Goal: Task Accomplishment & Management: Manage account settings

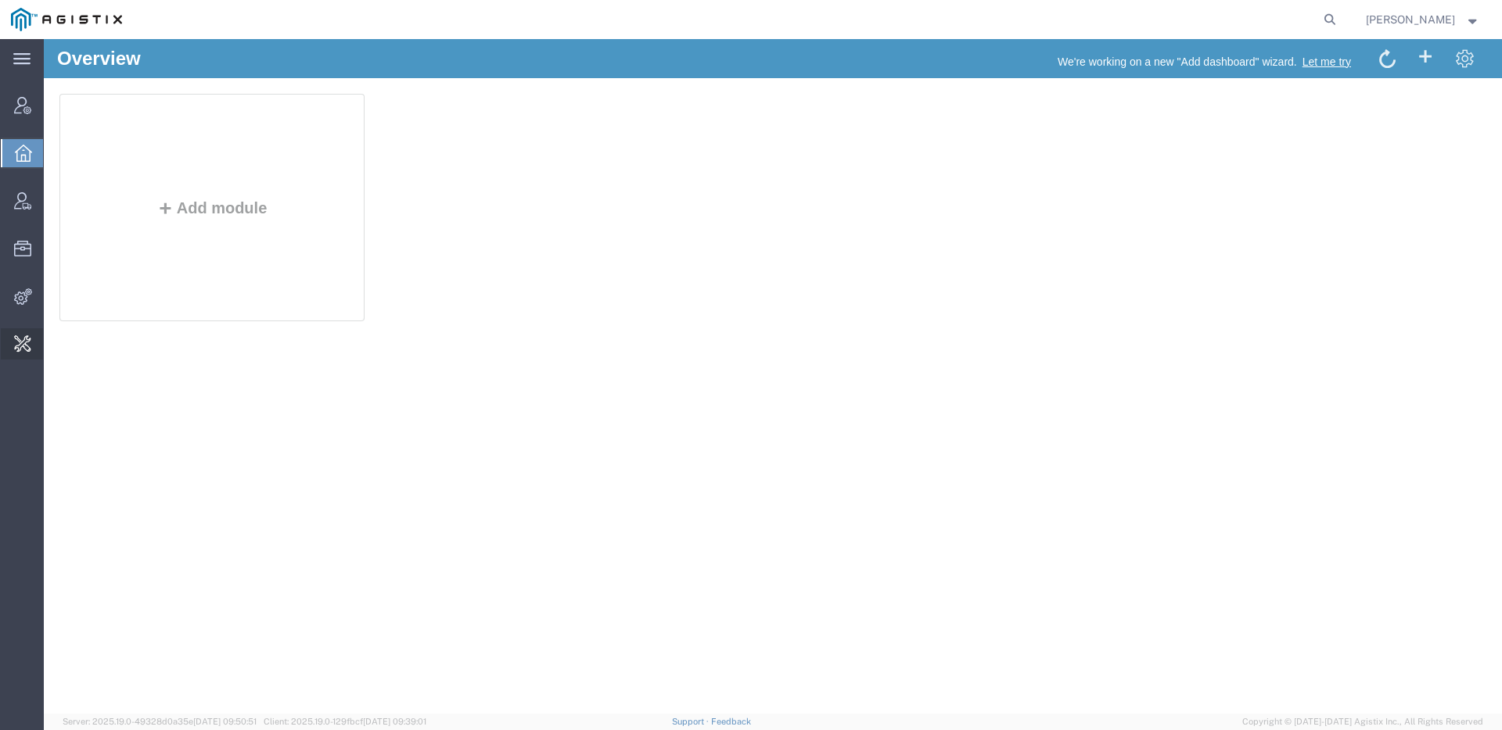
click at [0, 0] on span "Forms Manager" at bounding box center [0, 0] width 0 height 0
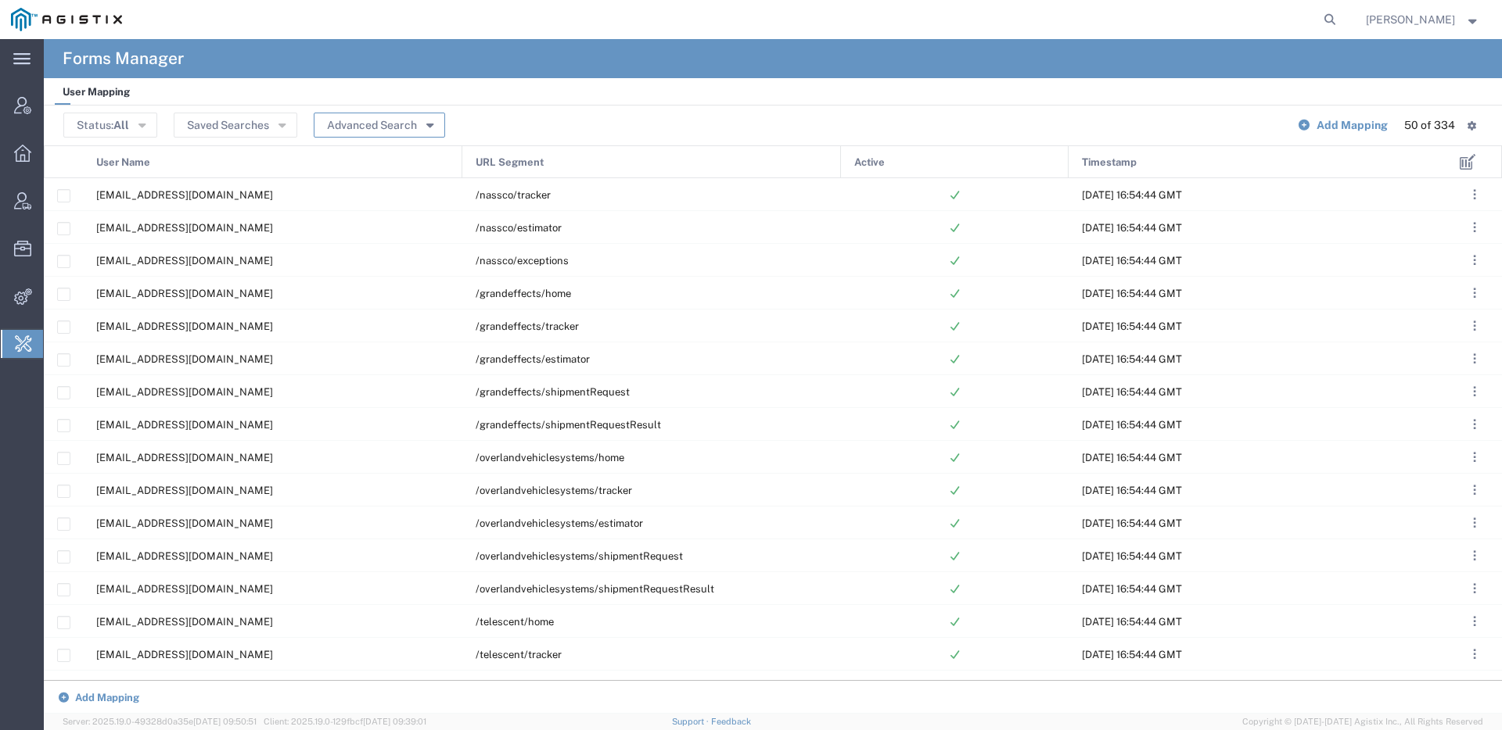
click at [409, 123] on button "Advanced Search" at bounding box center [379, 125] width 131 height 25
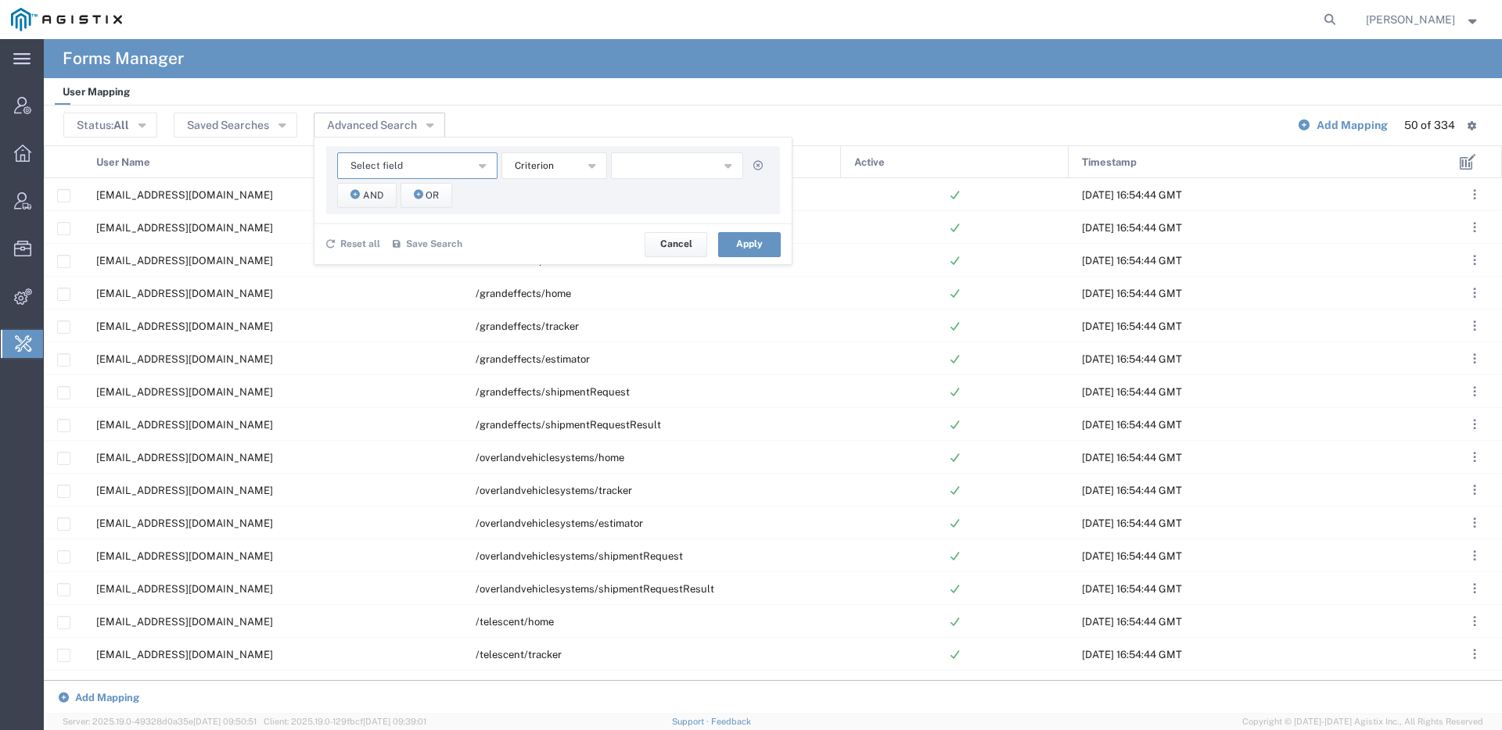
click at [462, 167] on button "Select field" at bounding box center [417, 166] width 160 height 27
click at [452, 196] on span "URL Segment" at bounding box center [416, 194] width 157 height 20
click at [648, 175] on input "text" at bounding box center [677, 166] width 133 height 27
type input "/pgw"
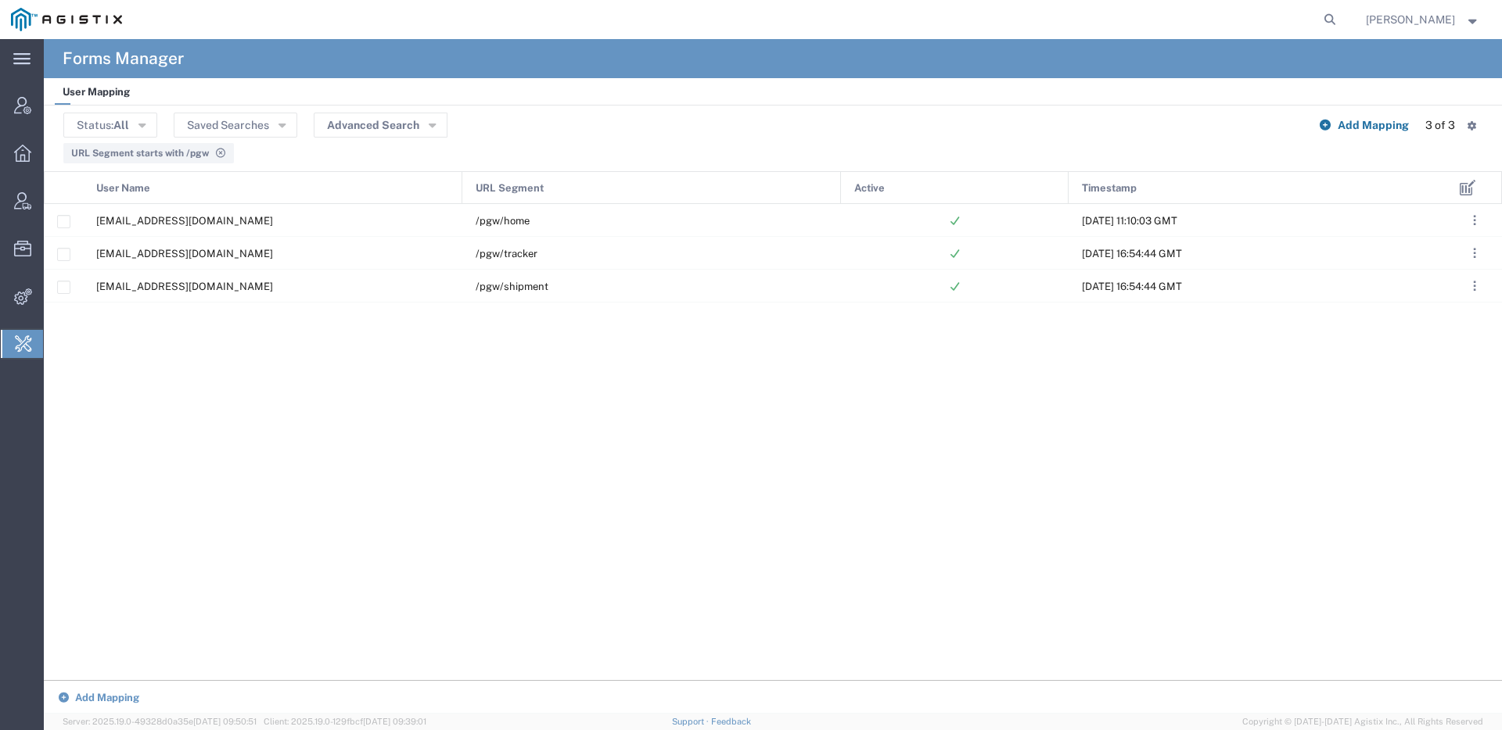
click at [1380, 123] on span "Add Mapping" at bounding box center [1372, 125] width 71 height 13
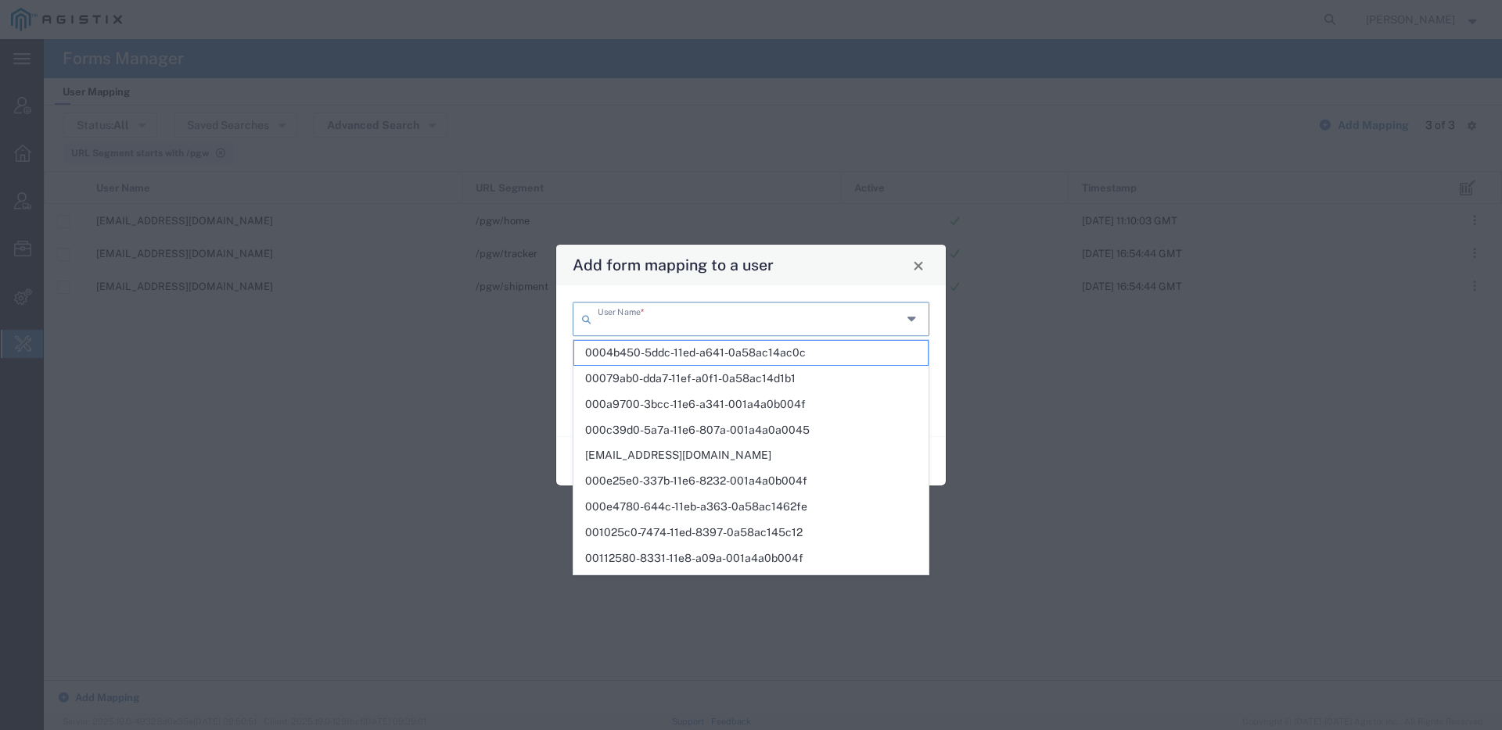
click at [705, 316] on input "text" at bounding box center [750, 317] width 304 height 27
type input "oflfine"
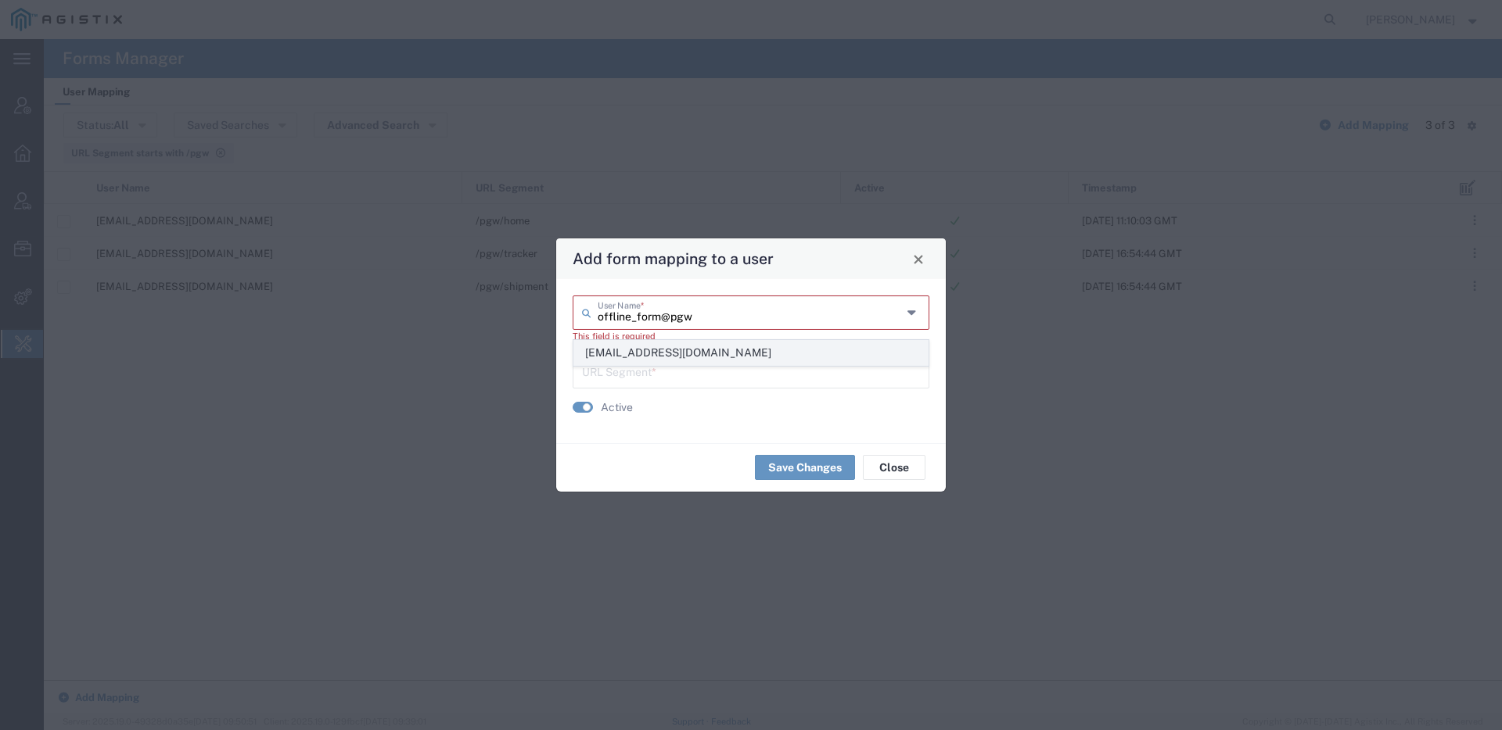
click at [734, 343] on span "offline_form@pgw.com" at bounding box center [751, 353] width 354 height 24
type input "offline_form@pgw.com"
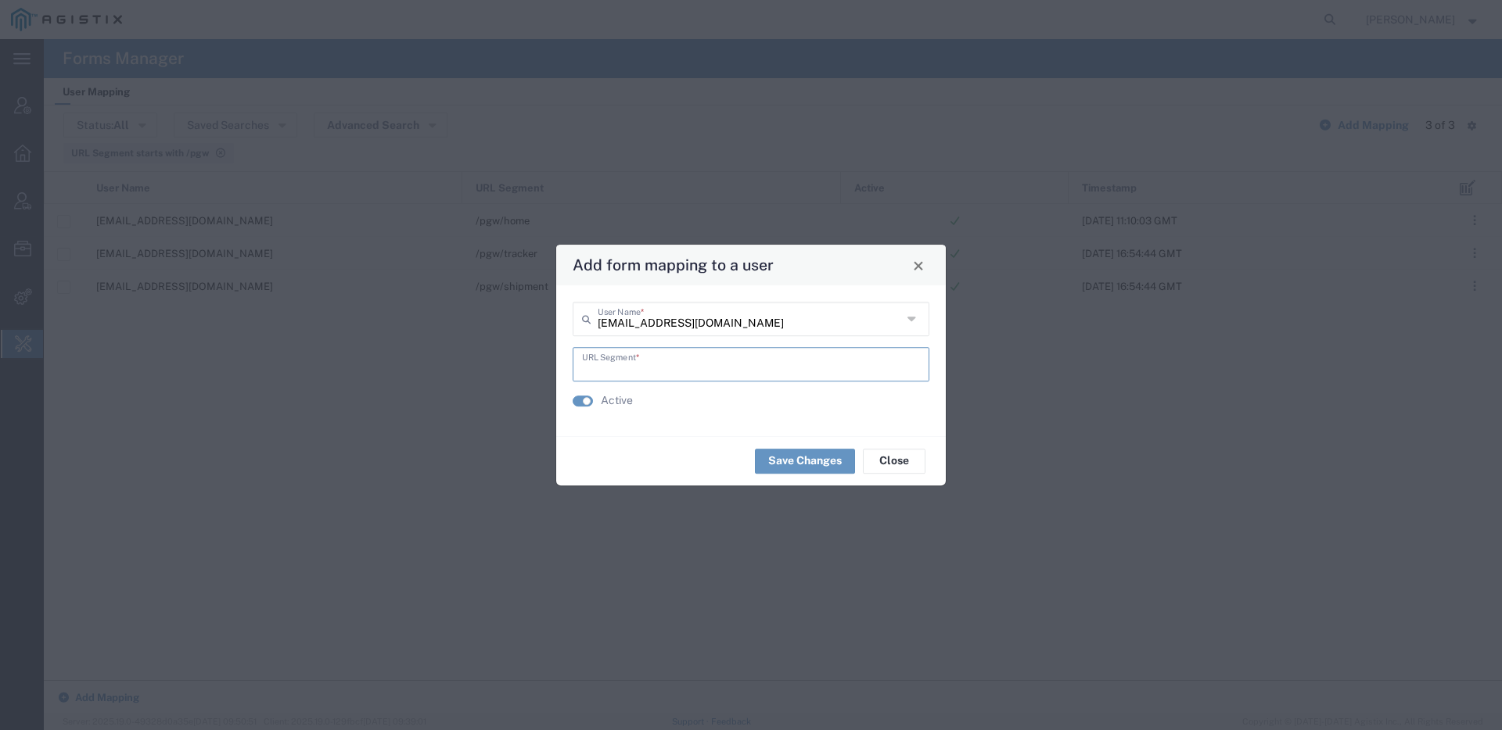
click at [734, 361] on input "text" at bounding box center [751, 363] width 338 height 27
type input "p"
type input "/pgw/transit-update"
click at [786, 461] on button "Save Changes" at bounding box center [805, 461] width 100 height 25
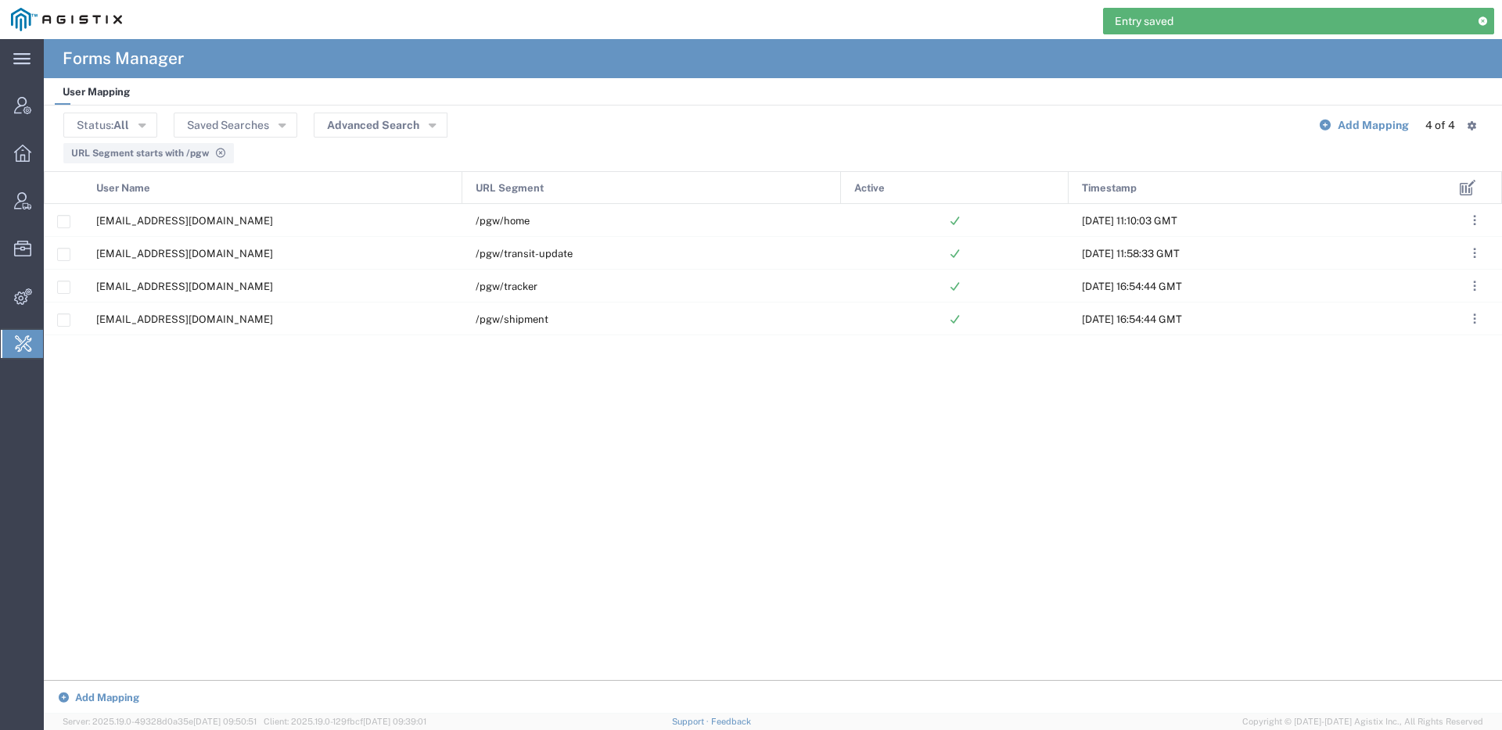
click at [551, 360] on div "tracking@pgw.com /pgw/home Wed, 07 Sep 2022 11:10:03 GMT offline_form@pgw.com /…" at bounding box center [745, 442] width 1403 height 477
